Goal: Task Accomplishment & Management: Manage account settings

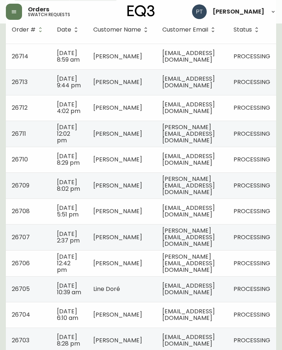
scroll to position [124, 0]
click at [228, 54] on td "[EMAIL_ADDRESS][DOMAIN_NAME]" at bounding box center [191, 57] width 71 height 26
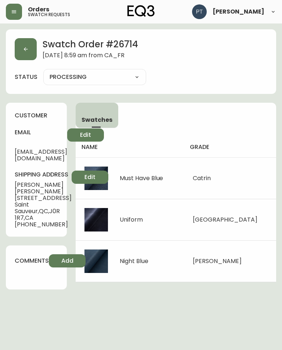
click at [26, 50] on icon "button" at bounding box center [26, 49] width 6 height 6
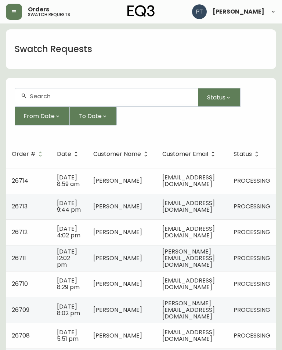
click at [212, 209] on td "[EMAIL_ADDRESS][DOMAIN_NAME]" at bounding box center [191, 207] width 71 height 26
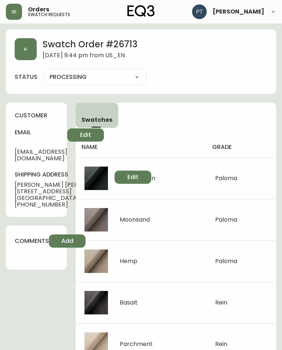
click at [28, 55] on button "button" at bounding box center [26, 49] width 22 height 22
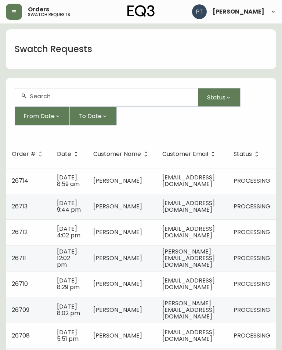
click at [228, 245] on td "[EMAIL_ADDRESS][DOMAIN_NAME]" at bounding box center [191, 233] width 71 height 26
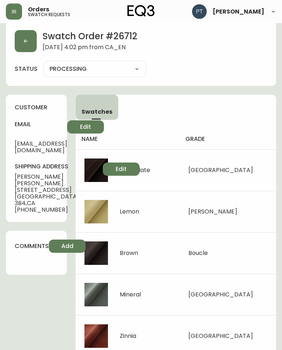
scroll to position [11, 0]
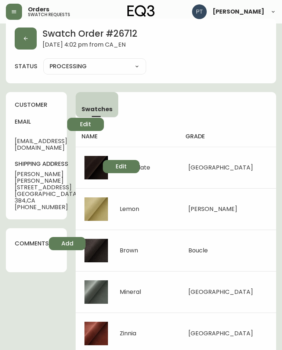
click at [18, 38] on button "button" at bounding box center [26, 39] width 22 height 22
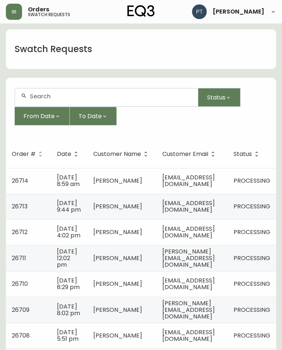
click at [215, 269] on span "[PERSON_NAME][EMAIL_ADDRESS][DOMAIN_NAME]" at bounding box center [188, 259] width 53 height 22
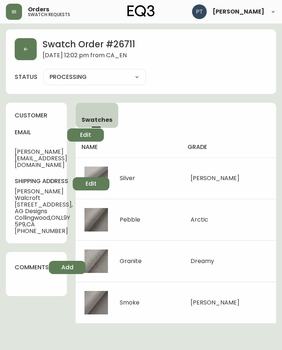
click at [26, 42] on button "button" at bounding box center [26, 49] width 22 height 22
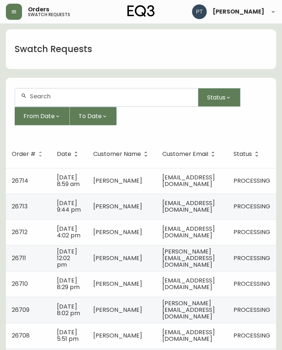
click at [203, 292] on span "[EMAIL_ADDRESS][DOMAIN_NAME]" at bounding box center [188, 284] width 53 height 15
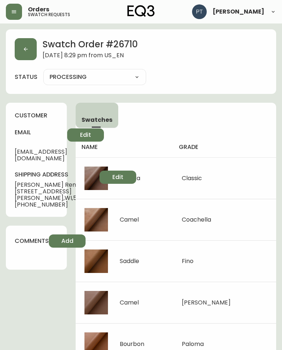
click at [24, 51] on icon "button" at bounding box center [26, 49] width 6 height 6
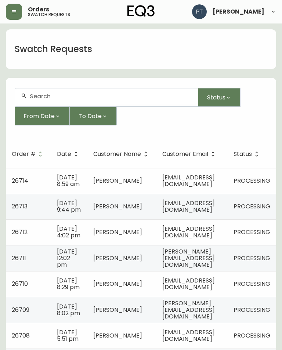
click at [208, 323] on td "[PERSON_NAME][EMAIL_ADDRESS][DOMAIN_NAME]" at bounding box center [191, 310] width 71 height 26
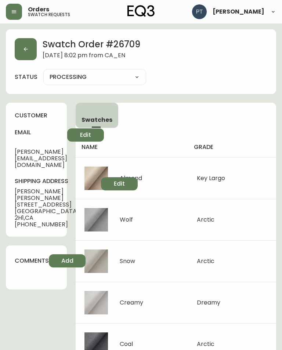
click at [28, 53] on button "button" at bounding box center [26, 49] width 22 height 22
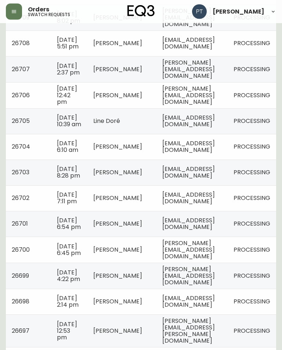
scroll to position [283, 0]
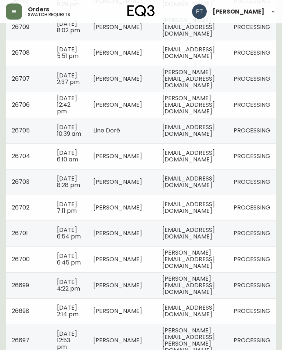
click at [228, 66] on td "[EMAIL_ADDRESS][DOMAIN_NAME]" at bounding box center [191, 53] width 71 height 26
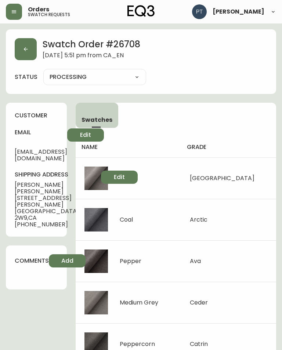
click at [24, 47] on icon "button" at bounding box center [26, 49] width 6 height 6
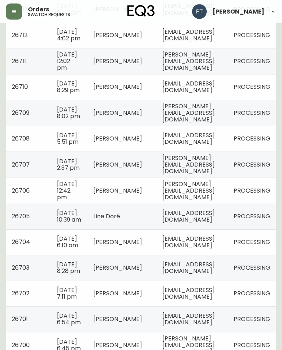
scroll to position [198, 0]
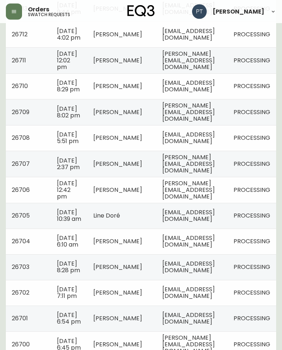
click at [202, 175] on span "[PERSON_NAME][EMAIL_ADDRESS][DOMAIN_NAME]" at bounding box center [188, 165] width 53 height 22
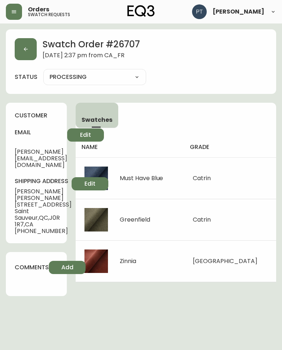
click at [1, 159] on main "Swatch Order # 26707 [DATE] 2:37 pm from [GEOGRAPHIC_DATA] status PROCESSING PR…" at bounding box center [141, 165] width 282 height 282
click at [31, 47] on button "button" at bounding box center [26, 49] width 22 height 22
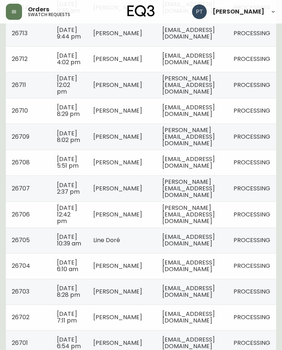
scroll to position [179, 0]
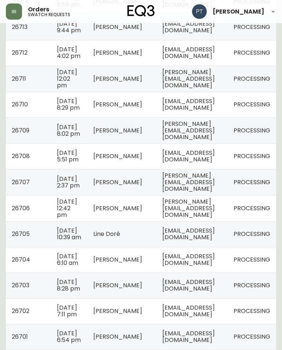
click at [203, 222] on td "[PERSON_NAME][EMAIL_ADDRESS][DOMAIN_NAME]" at bounding box center [191, 209] width 71 height 26
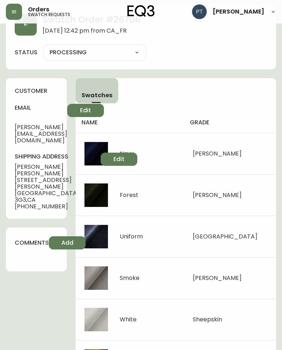
scroll to position [21, 0]
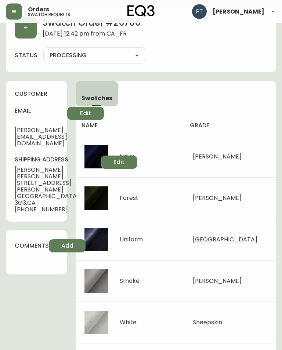
click at [15, 32] on button "button" at bounding box center [26, 28] width 22 height 22
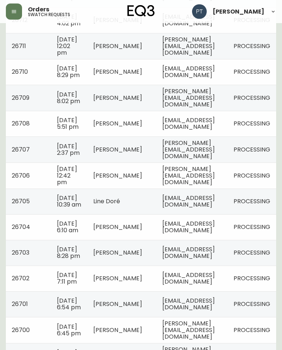
scroll to position [214, 0]
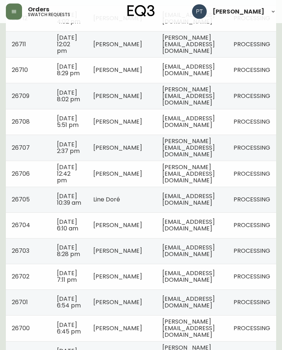
click at [211, 213] on td "[EMAIL_ADDRESS][DOMAIN_NAME]" at bounding box center [191, 200] width 71 height 26
